Goal: Information Seeking & Learning: Learn about a topic

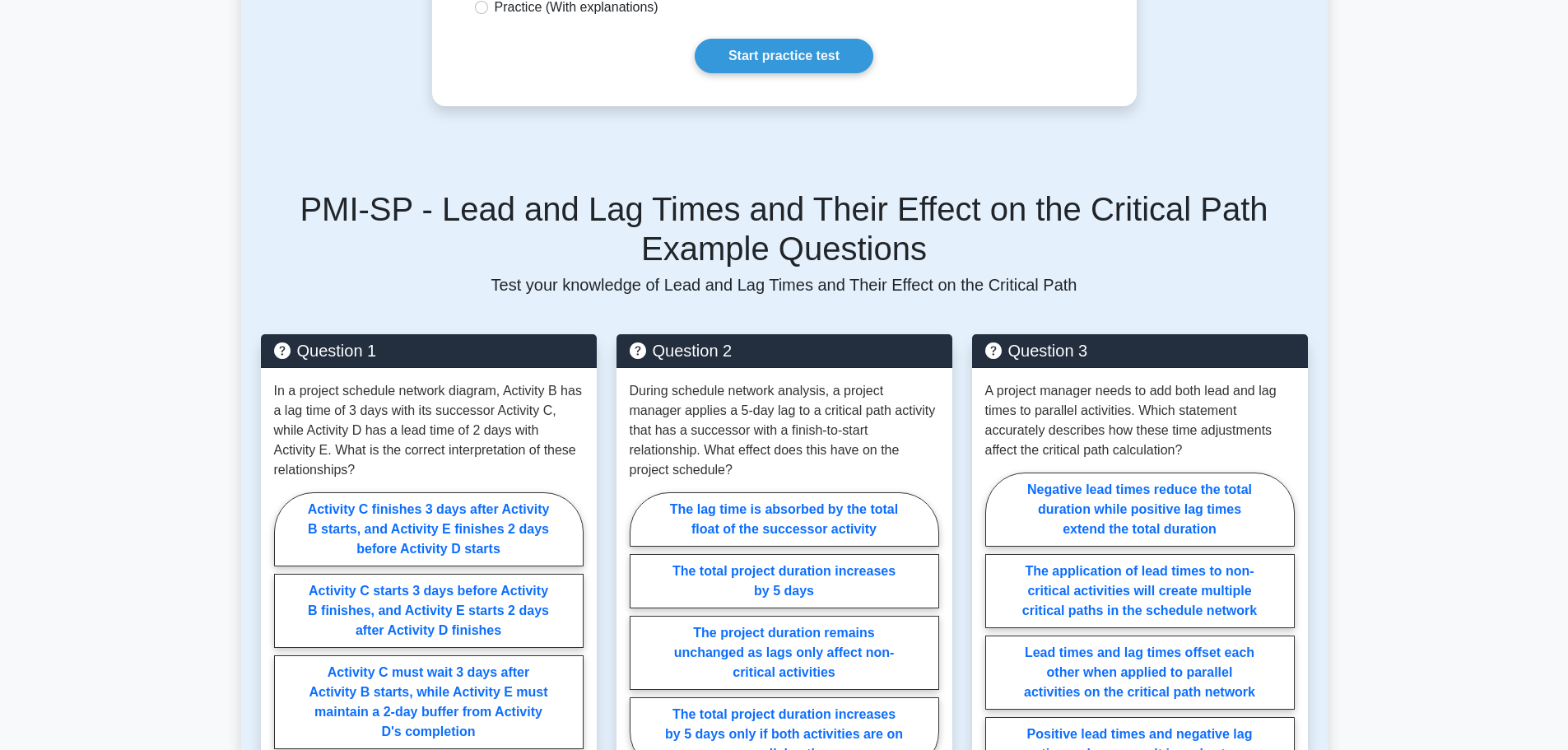
scroll to position [658, 0]
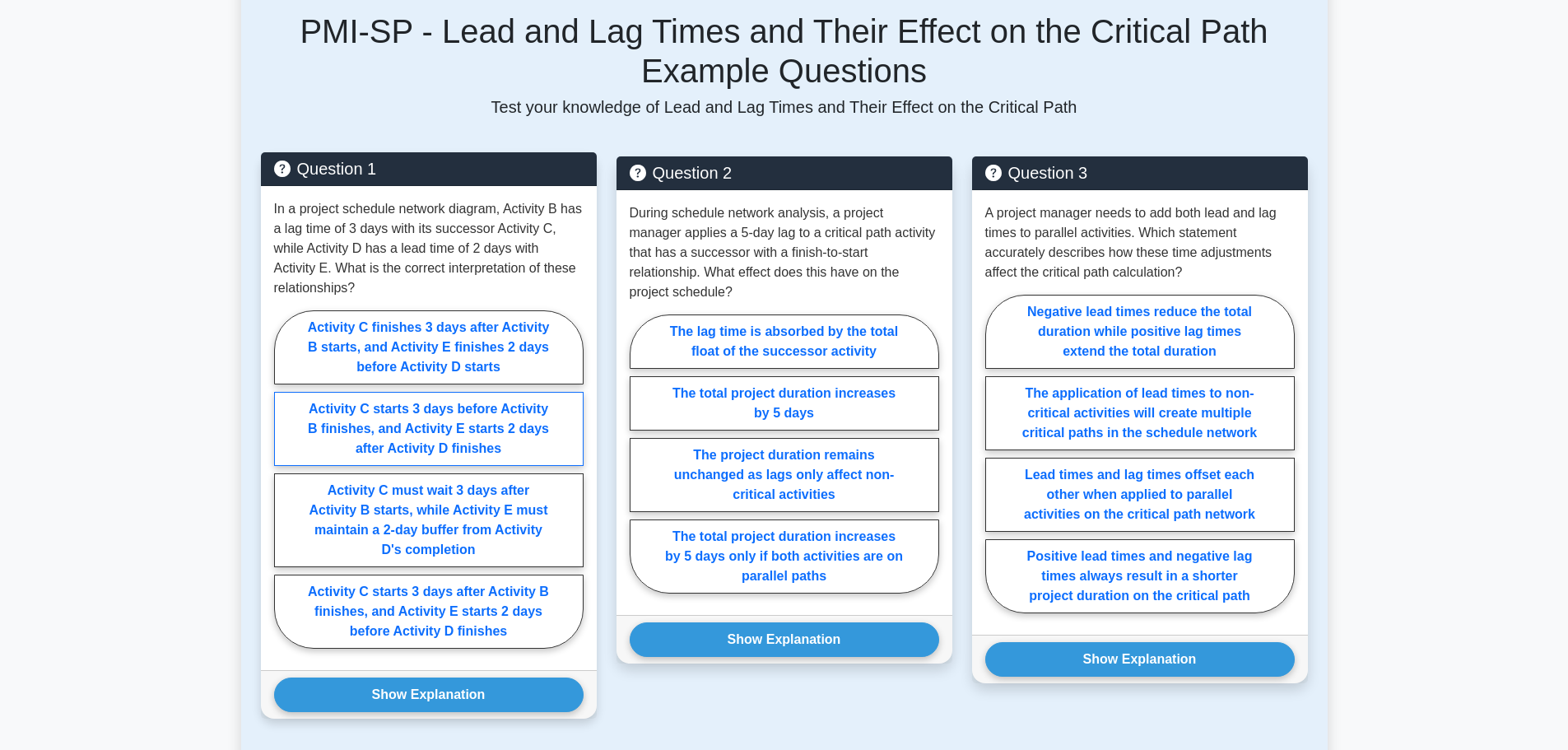
click at [392, 408] on label "Activity C starts 3 days before Activity B finishes, and Activity E starts 2 da…" at bounding box center [429, 429] width 309 height 74
click at [285, 480] on input "Activity C starts 3 days before Activity B finishes, and Activity E starts 2 da…" at bounding box center [280, 485] width 11 height 11
radio input "true"
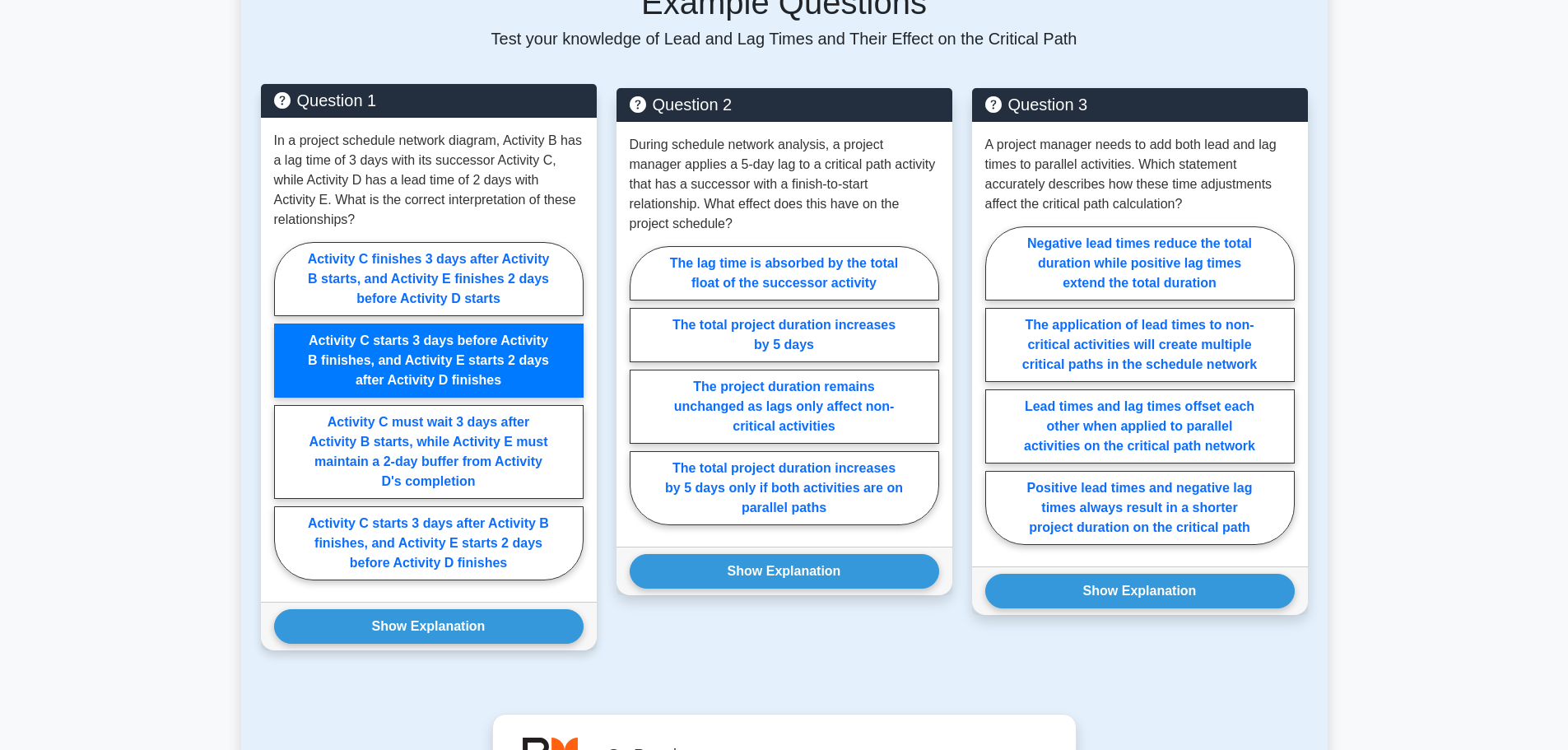
scroll to position [906, 0]
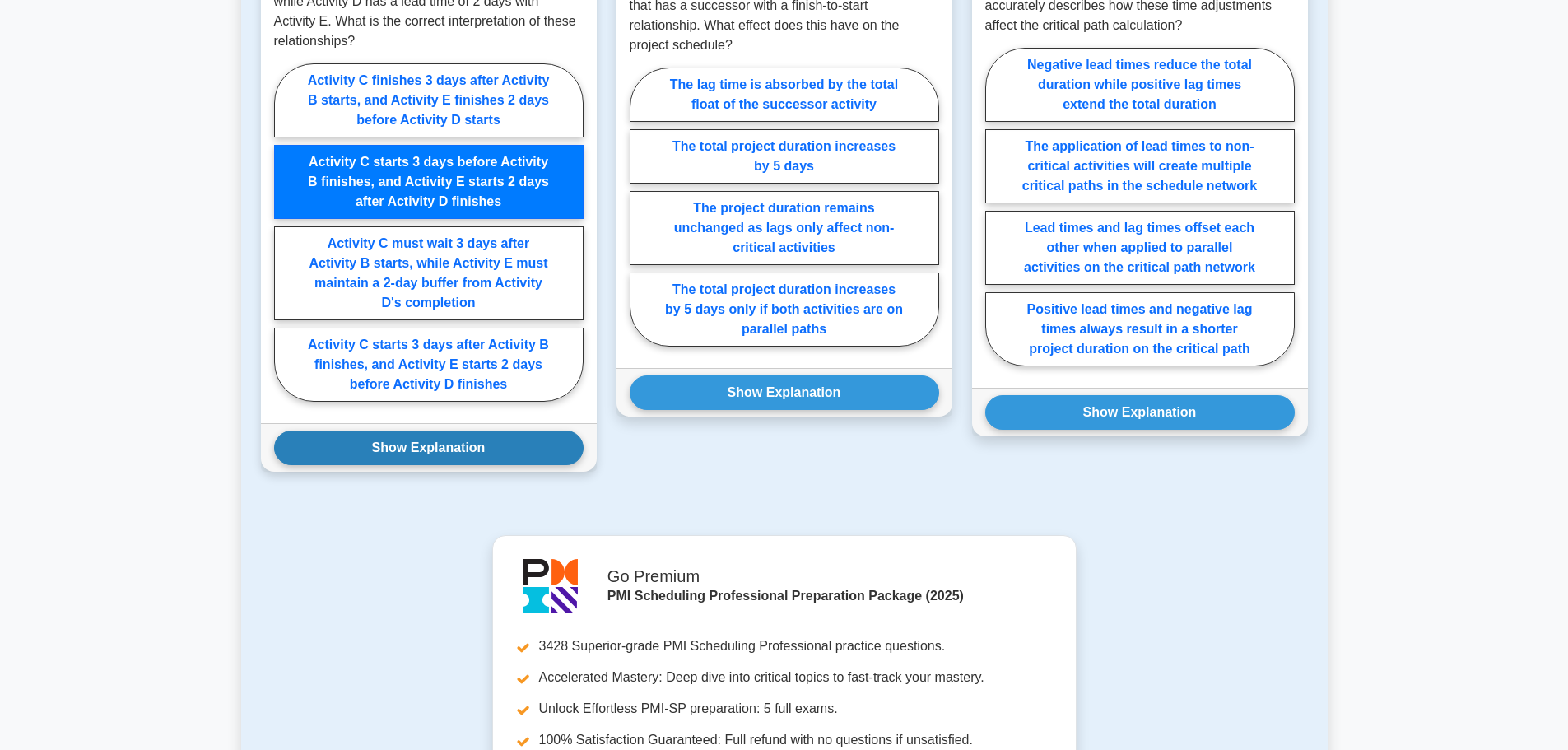
click at [426, 450] on button "Show Explanation" at bounding box center [429, 447] width 309 height 35
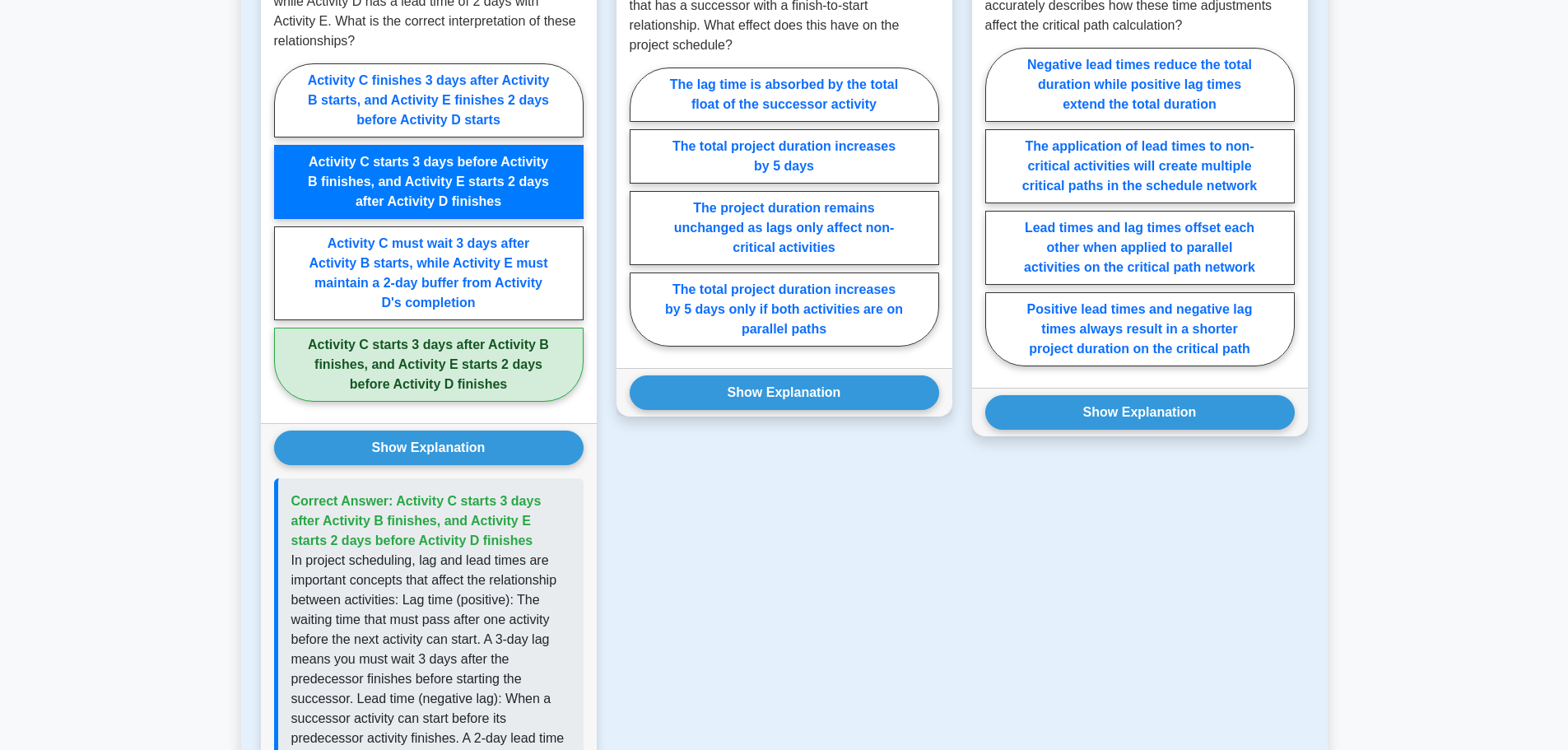
scroll to position [742, 0]
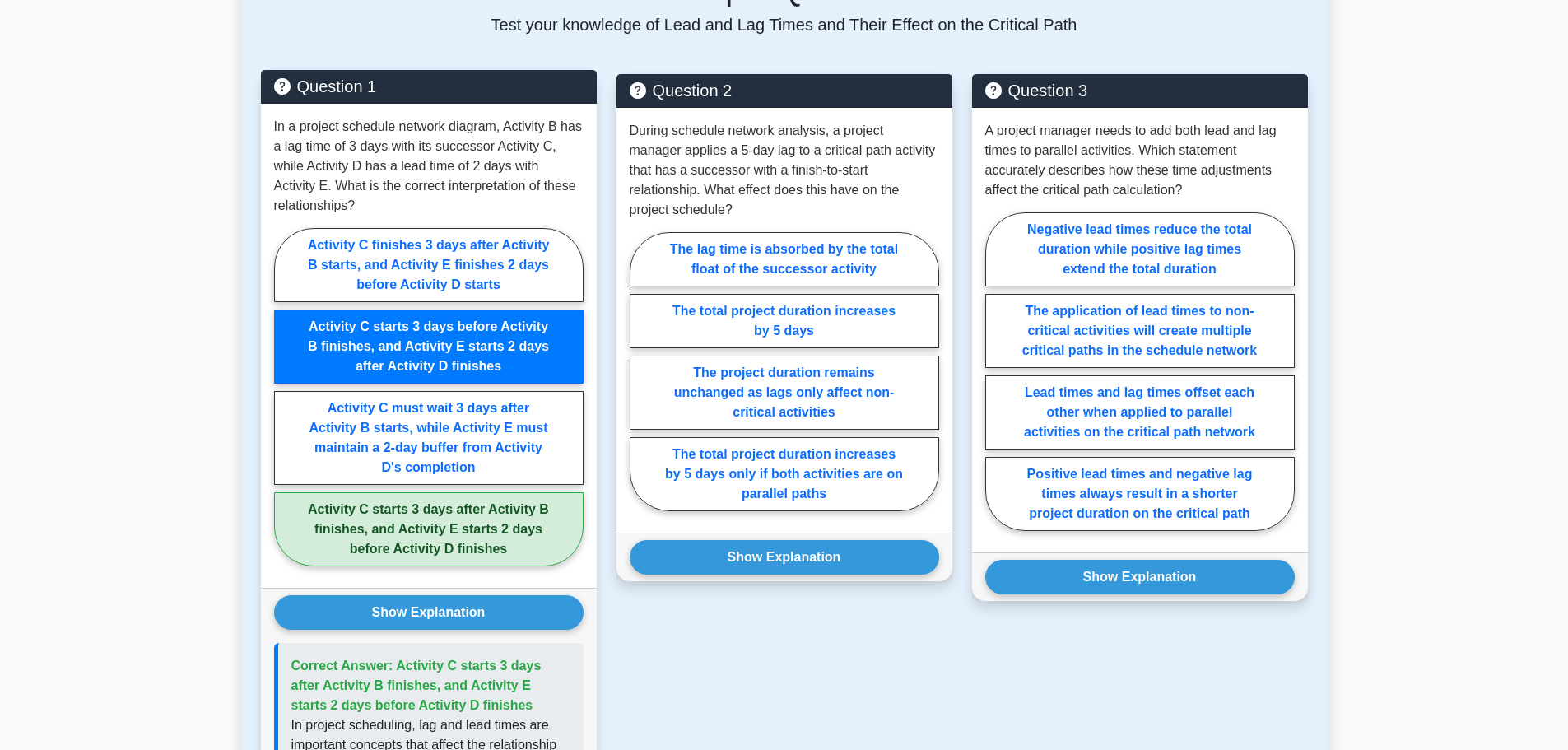
click at [429, 533] on label "Activity C starts 3 days after Activity B finishes, and Activity E starts 2 day…" at bounding box center [429, 529] width 309 height 74
click at [285, 408] on input "Activity C starts 3 days after Activity B finishes, and Activity E starts 2 day…" at bounding box center [280, 402] width 11 height 11
radio input "true"
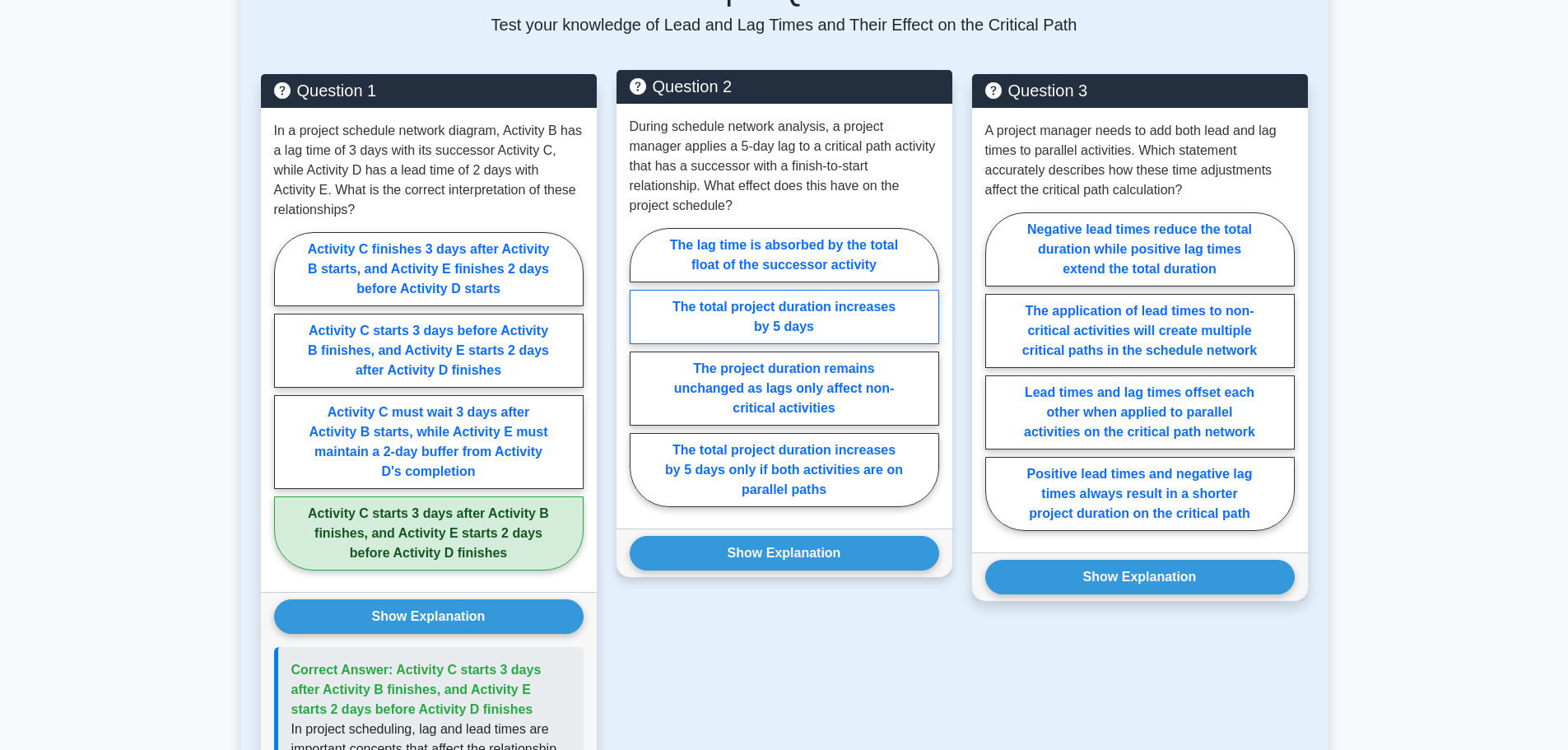
click at [857, 296] on label "The total project duration increases by 5 days" at bounding box center [784, 317] width 309 height 54
click at [640, 367] on input "The total project duration increases by 5 days" at bounding box center [634, 372] width 11 height 11
radio input "true"
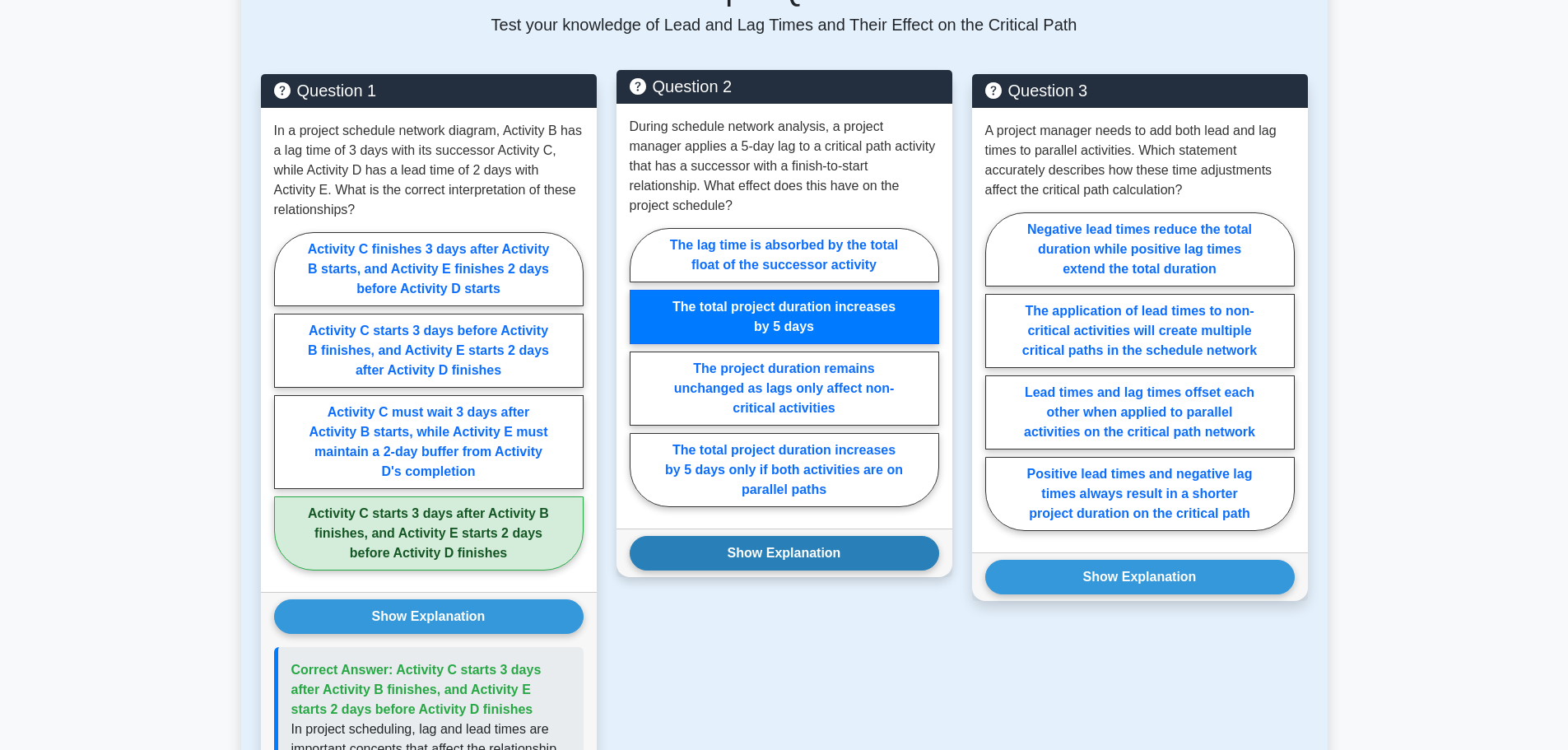
click at [853, 539] on button "Show Explanation" at bounding box center [784, 553] width 309 height 35
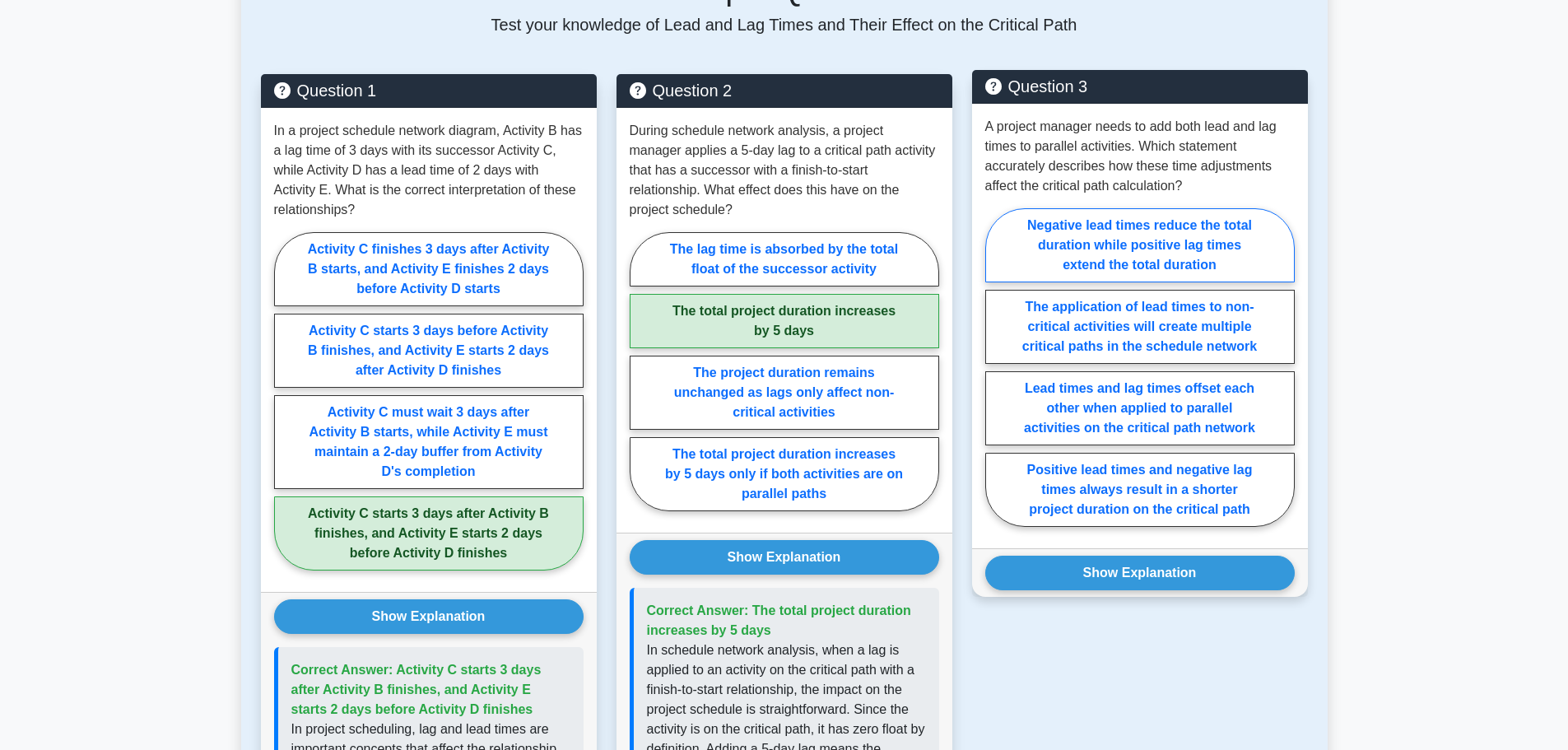
click at [1156, 243] on label "Negative lead times reduce the total duration while positive lag times extend t…" at bounding box center [1139, 245] width 309 height 74
click at [996, 367] on input "Negative lead times reduce the total duration while positive lag times extend t…" at bounding box center [990, 372] width 11 height 11
radio input "true"
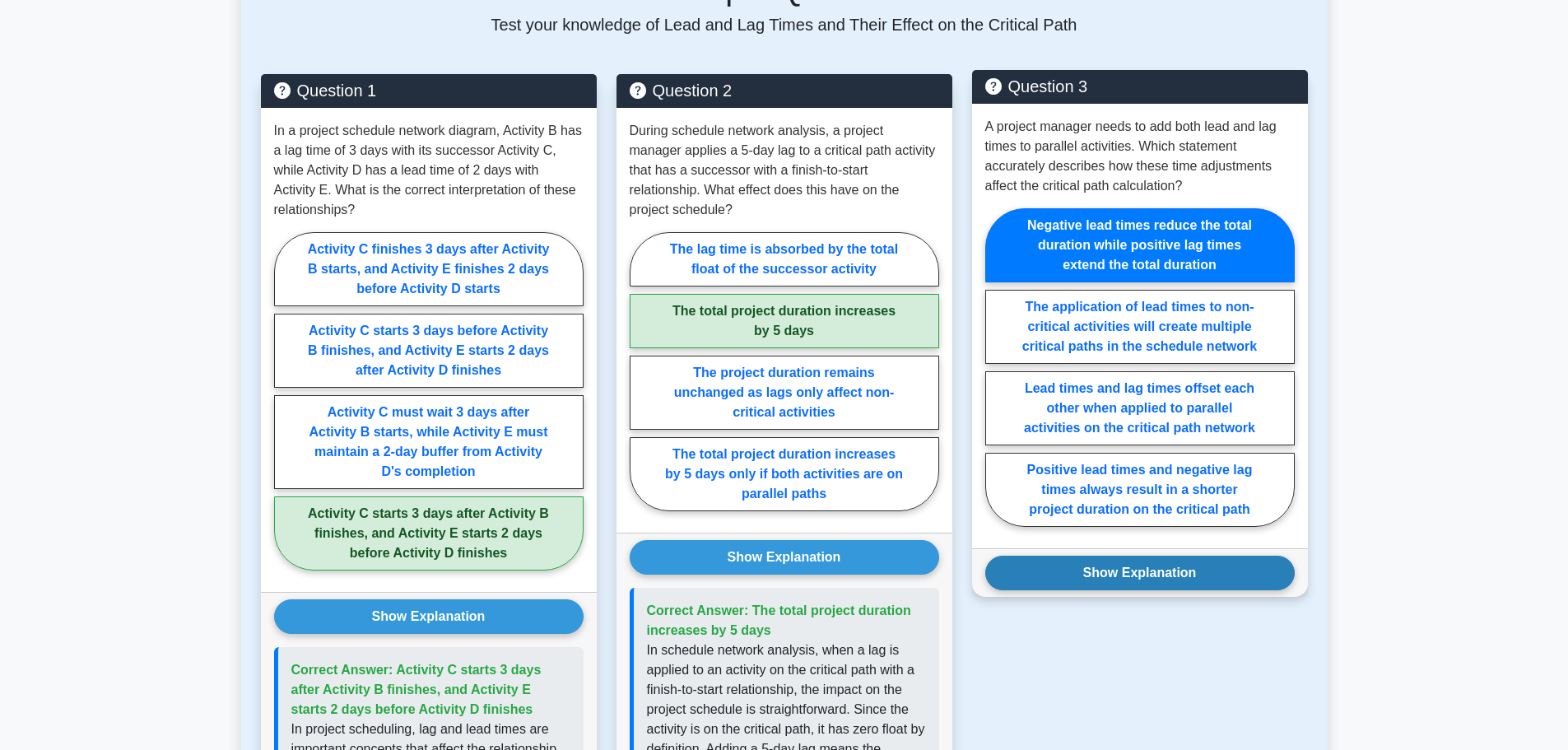
click at [1161, 575] on button "Show Explanation" at bounding box center [1139, 573] width 309 height 35
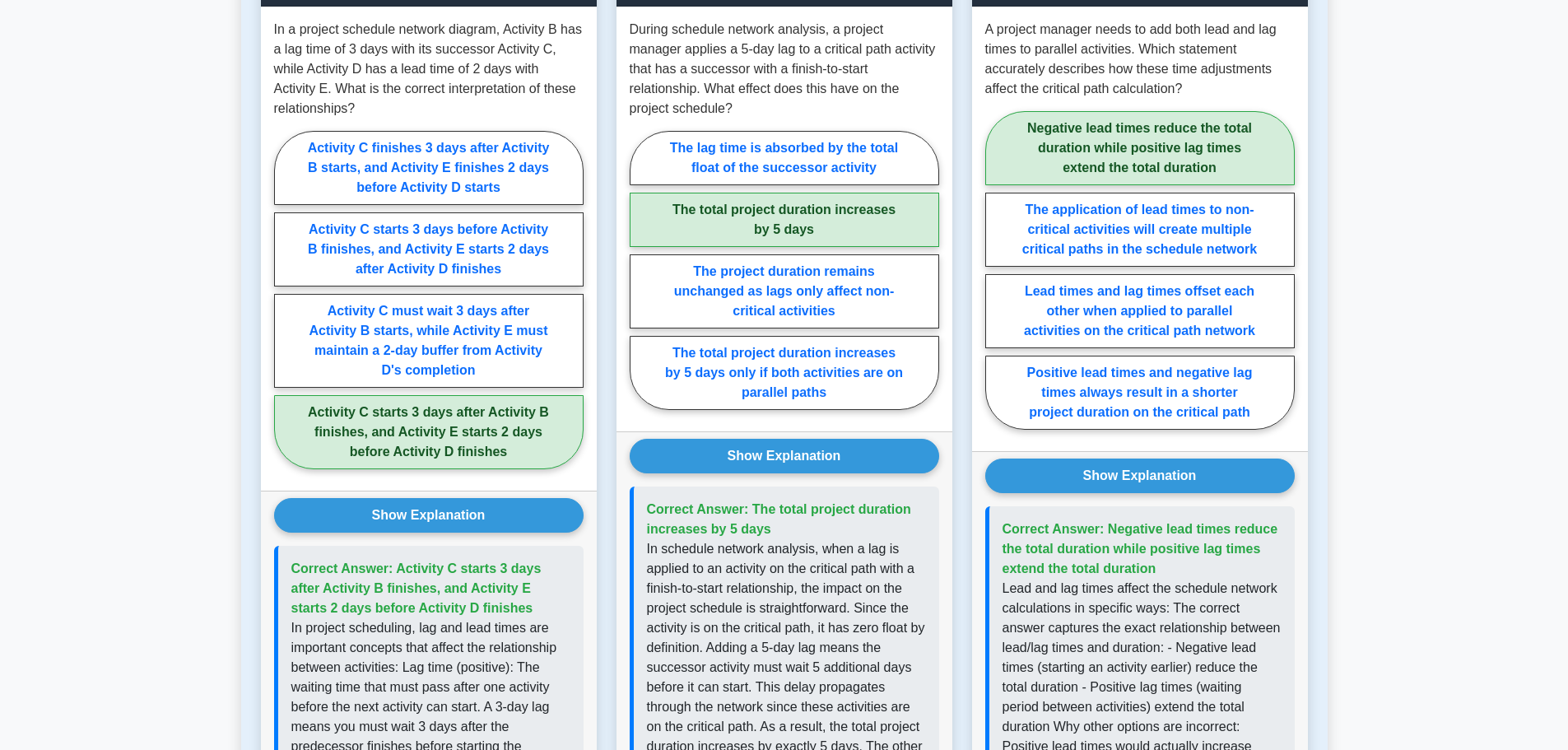
scroll to position [824, 0]
